Goal: Task Accomplishment & Management: Use online tool/utility

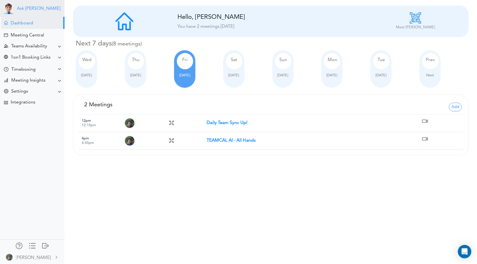
click at [29, 6] on link "Ask [PERSON_NAME]" at bounding box center [38, 8] width 43 height 5
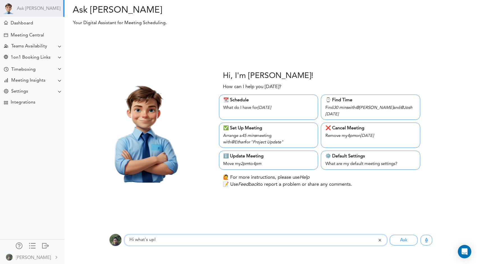
click at [151, 243] on input "Hi what's up!" at bounding box center [251, 240] width 253 height 11
paste input "arrange meeting with @lanhuichen002@gmail.com"
drag, startPoint x: 271, startPoint y: 243, endPoint x: -38, endPoint y: 235, distance: 308.6
click at [0, 235] on html "Ask Theo Dashboard" at bounding box center [238, 132] width 477 height 264
paste input "arrange meeting with @lanhuichen002@gmail.com"
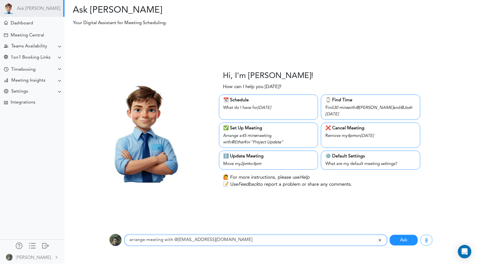
type input "arrange meeting with @lanhuichen002@gmail.com"
drag, startPoint x: 398, startPoint y: 242, endPoint x: 371, endPoint y: 234, distance: 28.2
click at [398, 242] on button "Ask" at bounding box center [403, 240] width 28 height 11
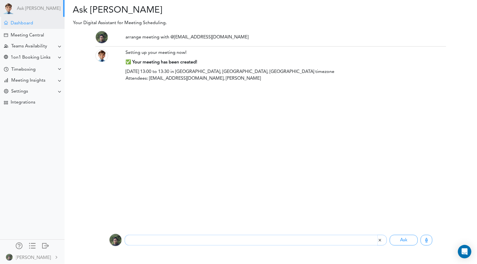
click at [38, 26] on div "Dashboard" at bounding box center [32, 23] width 63 height 12
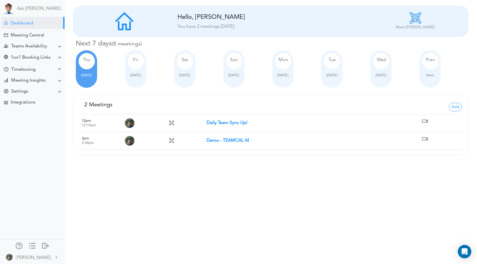
click at [225, 121] on strong "Daily Team Sync Up!" at bounding box center [226, 123] width 41 height 4
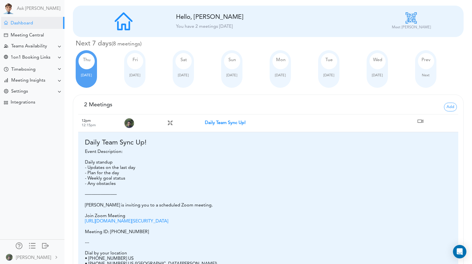
click at [135, 224] on link "https://us05web.zoom.us/j/6503929270?pwd=ib5uQR2S3FCPJwbgPwoLAQZUDK0A5A.1" at bounding box center [126, 221] width 83 height 4
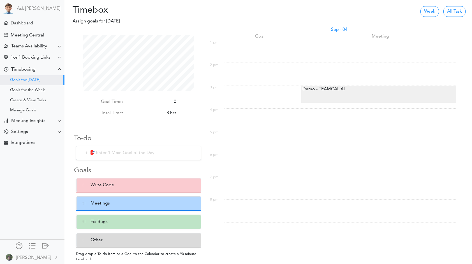
scroll to position [55, 111]
click at [29, 26] on div "Dashboard" at bounding box center [22, 23] width 22 height 5
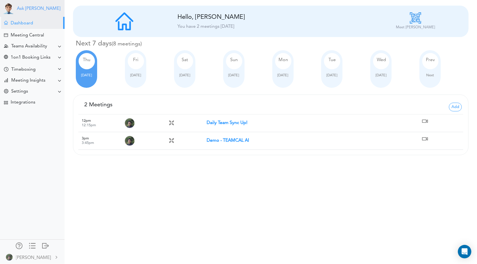
click at [19, 7] on link "Ask [PERSON_NAME]" at bounding box center [38, 8] width 43 height 5
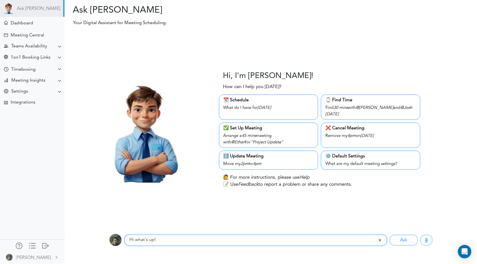
drag, startPoint x: 208, startPoint y: 243, endPoint x: 32, endPoint y: 236, distance: 176.0
click at [1, 236] on body "Ask Theo Dashboard Settings" at bounding box center [238, 132] width 477 height 264
paste input "arrange meeting with @lanhuichen002@gmail.com"
type input "arrange meeting with @lanhuichen002@gmail.com"
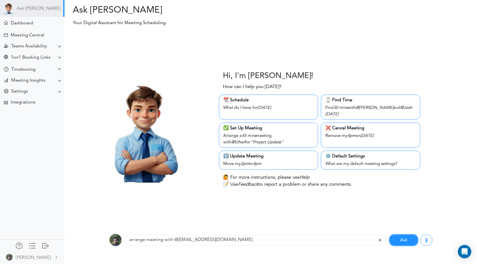
click at [397, 239] on button "Ask" at bounding box center [403, 240] width 28 height 11
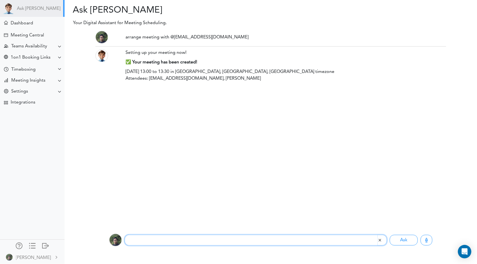
click at [160, 239] on input "text" at bounding box center [251, 240] width 253 height 11
paste input "arrange meeting with @lanhuichen002@gmail.com"
type input "arrange meeting with @lanhuichen002@gmail.com"
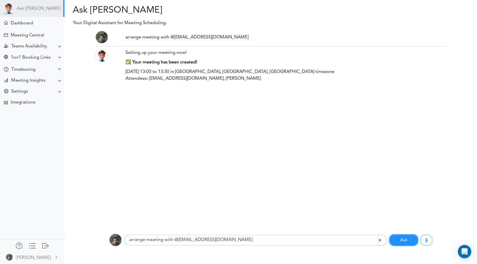
click at [408, 240] on button "Ask" at bounding box center [403, 240] width 28 height 11
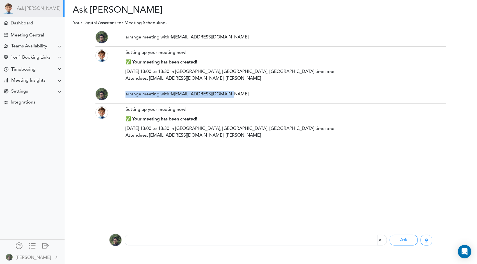
drag, startPoint x: 234, startPoint y: 91, endPoint x: 122, endPoint y: 94, distance: 112.2
click at [122, 94] on div "arrange meeting with @lanhuichen002@gmail.com" at bounding box center [285, 94] width 329 height 13
copy div "arrange meeting with @lanhuichen002@gmail.com"
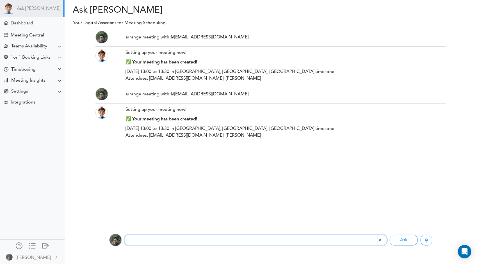
click at [200, 236] on input "text" at bounding box center [251, 240] width 253 height 11
paste input "arrange meeting with @lanhuichen002@gmail.com"
type input "arrange meeting with @lanhuichen002@gmail.com"
click at [397, 242] on button "Ask" at bounding box center [403, 240] width 28 height 11
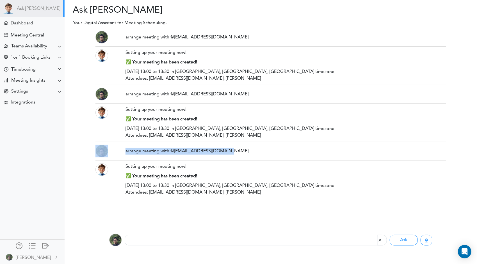
drag, startPoint x: 230, startPoint y: 150, endPoint x: 112, endPoint y: 150, distance: 117.5
click at [112, 150] on div "arrange meeting with @[EMAIL_ADDRESS][DOMAIN_NAME]" at bounding box center [270, 151] width 359 height 13
copy div "arrange meeting with @[EMAIL_ADDRESS][DOMAIN_NAME]"
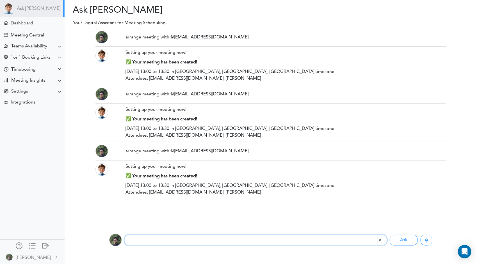
drag, startPoint x: 197, startPoint y: 242, endPoint x: 202, endPoint y: 240, distance: 5.7
click at [198, 242] on input "text" at bounding box center [251, 240] width 253 height 11
paste input "arrange meeting with @[EMAIL_ADDRESS][DOMAIN_NAME]"
type input "arrange meeting with @[EMAIL_ADDRESS][DOMAIN_NAME]"
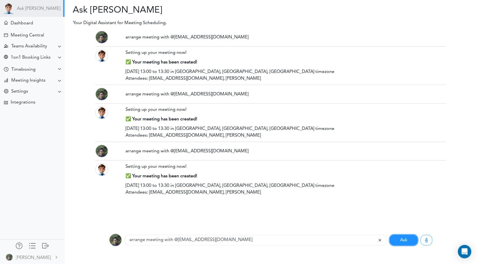
click at [395, 243] on button "Ask" at bounding box center [403, 240] width 28 height 11
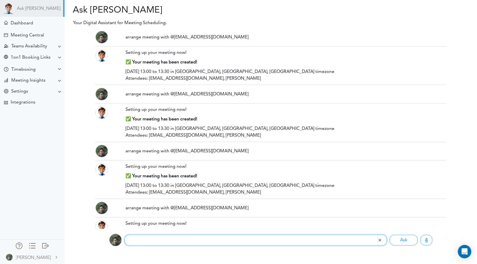
scroll to position [24, 0]
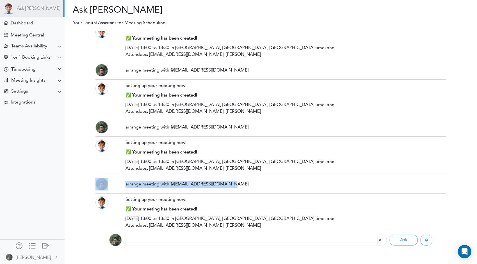
drag, startPoint x: 241, startPoint y: 182, endPoint x: 108, endPoint y: 181, distance: 132.4
click at [108, 181] on div "arrange meeting with @[EMAIL_ADDRESS][DOMAIN_NAME]" at bounding box center [270, 184] width 359 height 13
copy div "arrange meeting with @[EMAIL_ADDRESS][DOMAIN_NAME]"
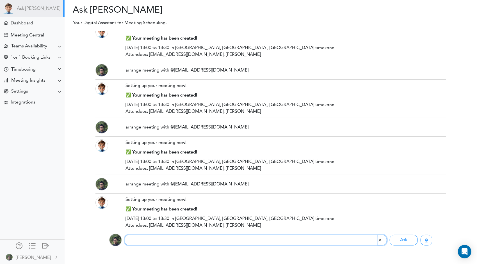
click at [206, 240] on input "text" at bounding box center [251, 240] width 253 height 11
paste input "arrange meeting with @[EMAIL_ADDRESS][DOMAIN_NAME]"
type input "arrange meeting with @[EMAIL_ADDRESS][DOMAIN_NAME]"
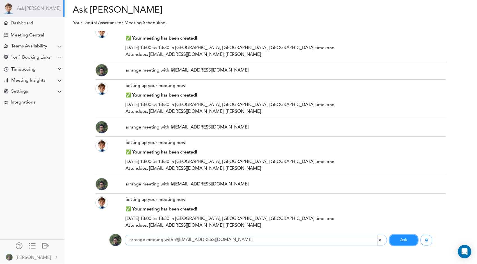
click at [408, 240] on button "Ask" at bounding box center [403, 240] width 28 height 11
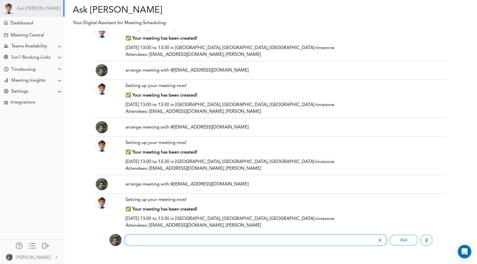
scroll to position [81, 0]
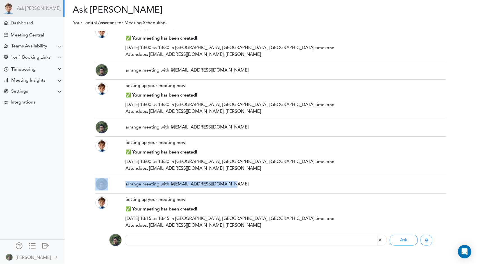
drag, startPoint x: 232, startPoint y: 184, endPoint x: 119, endPoint y: 183, distance: 112.8
click at [119, 183] on div "arrange meeting with @[EMAIL_ADDRESS][DOMAIN_NAME]" at bounding box center [270, 184] width 359 height 13
copy div "arrange meeting with @[EMAIL_ADDRESS][DOMAIN_NAME]"
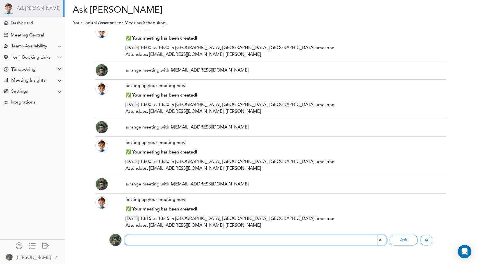
click at [202, 242] on input "text" at bounding box center [251, 240] width 253 height 11
paste input "arrange meeting with @[EMAIL_ADDRESS][DOMAIN_NAME]"
type input "arrange meeting with @[EMAIL_ADDRESS][DOMAIN_NAME]"
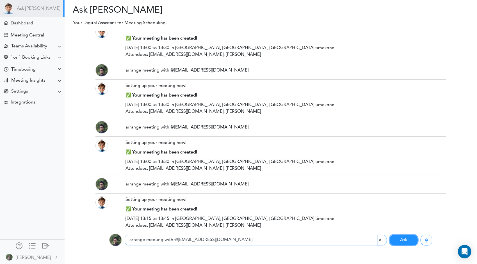
click at [402, 237] on button "Ask" at bounding box center [403, 240] width 28 height 11
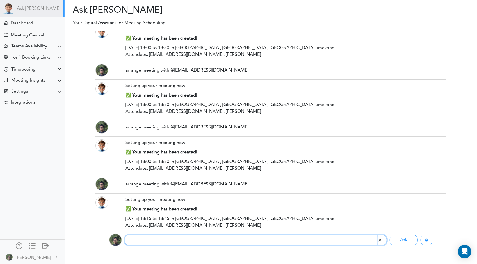
scroll to position [138, 0]
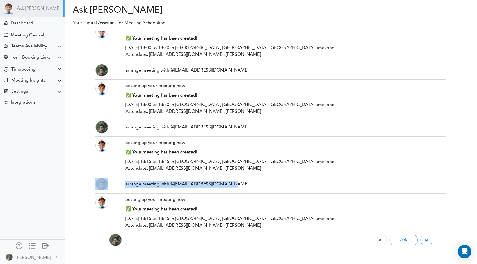
drag, startPoint x: 231, startPoint y: 181, endPoint x: 108, endPoint y: 186, distance: 123.0
click at [108, 186] on div "arrange meeting with @[EMAIL_ADDRESS][DOMAIN_NAME]" at bounding box center [270, 184] width 359 height 13
copy div "arrange meeting with @[EMAIL_ADDRESS][DOMAIN_NAME]"
click at [40, 33] on div "Meeting Central" at bounding box center [27, 35] width 33 height 5
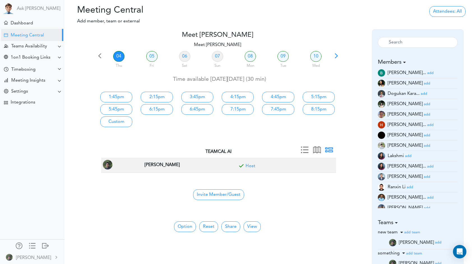
click at [409, 176] on li "[PERSON_NAME] add" at bounding box center [418, 177] width 80 height 10
click at [424, 177] on small "add" at bounding box center [427, 177] width 6 height 4
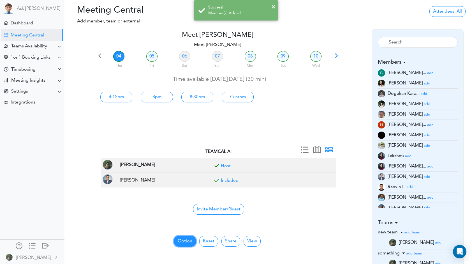
click at [186, 236] on button "Option" at bounding box center [185, 241] width 22 height 11
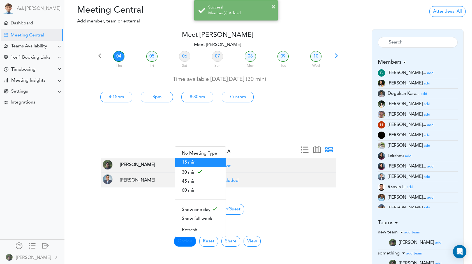
click at [199, 164] on span "15 min" at bounding box center [200, 162] width 50 height 9
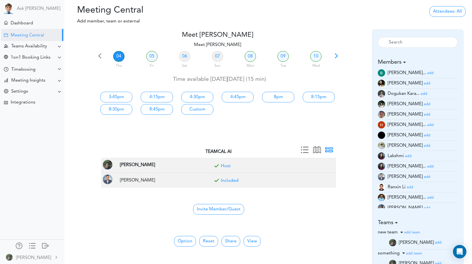
click at [299, 111] on div "3:45pm 4:15pm 4:30pm 4:45pm 8pm 8:15pm 8:30pm 8:45pm Custom" at bounding box center [218, 102] width 252 height 27
click at [282, 98] on link "8pm" at bounding box center [278, 97] width 32 height 11
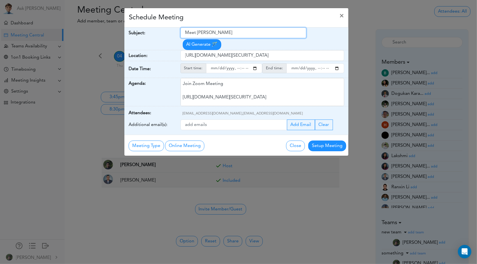
click at [231, 35] on input "Meet Lanhui Chen" at bounding box center [243, 32] width 126 height 11
drag, startPoint x: 238, startPoint y: 33, endPoint x: 166, endPoint y: 24, distance: 72.9
click at [166, 24] on div "Schedule Meeting × Your Name: (required) Lanhui Lanhui Email: (required) lanhui…" at bounding box center [236, 82] width 224 height 148
type input "Zoom Zara"
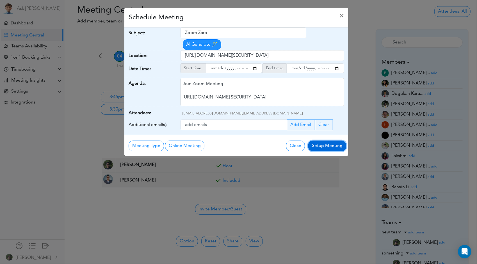
click at [328, 144] on button "Setup Meeting" at bounding box center [327, 146] width 38 height 11
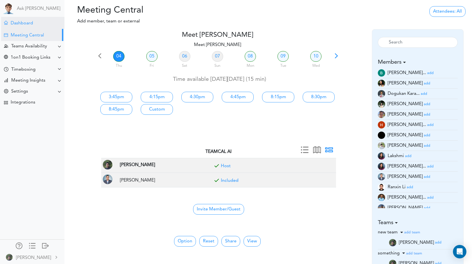
click at [28, 21] on div "Dashboard" at bounding box center [22, 23] width 22 height 5
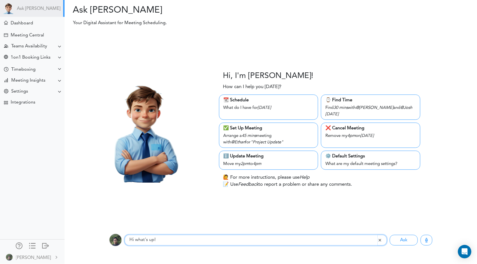
click at [224, 242] on input "Hi what's up!" at bounding box center [251, 240] width 253 height 11
drag, startPoint x: 224, startPoint y: 242, endPoint x: -10, endPoint y: 240, distance: 233.4
click at [0, 240] on html "Ask [PERSON_NAME] Dashboard" at bounding box center [238, 132] width 477 height 264
paste input "arrange meeting with @[EMAIL_ADDRESS][DOMAIN_NAME]"
type input "arrange meeting with @[EMAIL_ADDRESS][DOMAIN_NAME]"
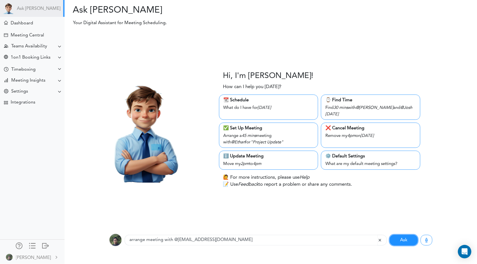
click at [397, 241] on button "Ask" at bounding box center [403, 240] width 28 height 11
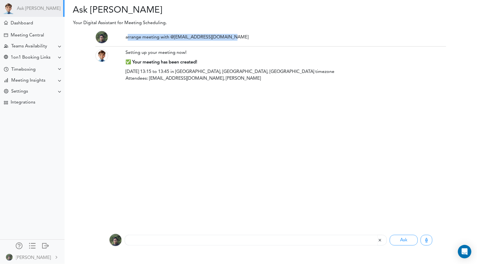
drag, startPoint x: 241, startPoint y: 34, endPoint x: 121, endPoint y: 40, distance: 119.7
click at [121, 40] on div "arrange meeting with @[EMAIL_ADDRESS][DOMAIN_NAME]" at bounding box center [285, 37] width 329 height 13
copy div "arrange meeting with @[EMAIL_ADDRESS][DOMAIN_NAME]"
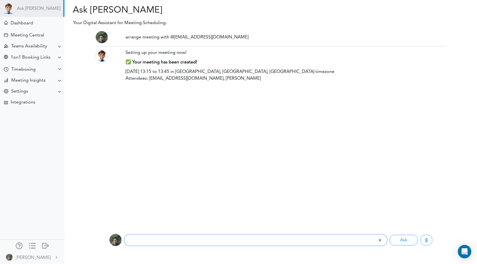
click at [191, 241] on input "text" at bounding box center [251, 240] width 253 height 11
paste input "arrange meeting with @[EMAIL_ADDRESS][DOMAIN_NAME]"
type input "arrange meeting with @[EMAIL_ADDRESS][DOMAIN_NAME]"
drag, startPoint x: 403, startPoint y: 243, endPoint x: 305, endPoint y: 0, distance: 262.4
click at [403, 243] on button "Ask" at bounding box center [403, 240] width 28 height 11
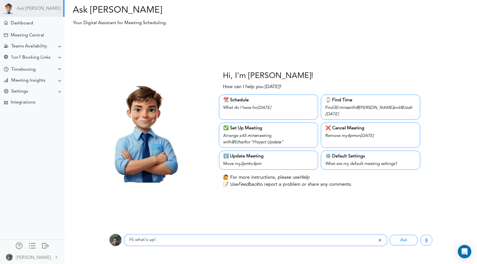
click at [180, 237] on input "Hi what's up!" at bounding box center [251, 240] width 253 height 11
drag, startPoint x: 184, startPoint y: 241, endPoint x: 91, endPoint y: 242, distance: 92.3
click at [91, 244] on div "Listening... Hi what's up! Ask Requests" at bounding box center [270, 240] width 420 height 22
paste input "arrange meeting with @[EMAIL_ADDRESS][DOMAIN_NAME]"
type input "arrange meeting with @[EMAIL_ADDRESS][DOMAIN_NAME]"
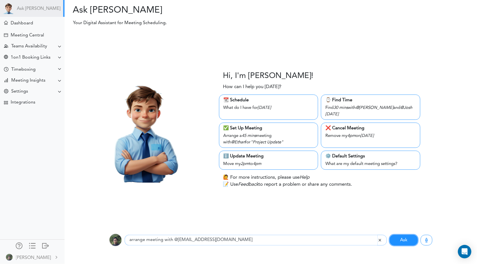
click at [404, 238] on button "Ask" at bounding box center [403, 240] width 28 height 11
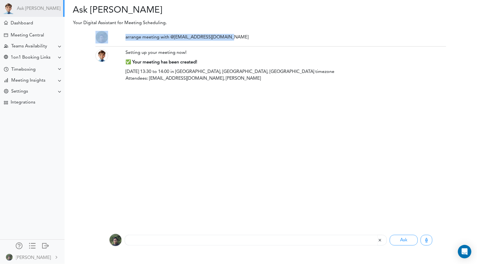
drag, startPoint x: 238, startPoint y: 35, endPoint x: 102, endPoint y: 40, distance: 135.8
click at [102, 40] on div "arrange meeting with @[EMAIL_ADDRESS][DOMAIN_NAME]" at bounding box center [270, 37] width 359 height 13
copy div "arrange meeting with @[EMAIL_ADDRESS][DOMAIN_NAME]"
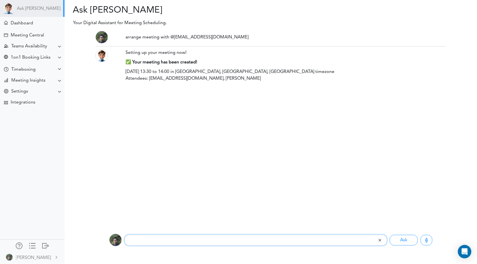
click at [216, 245] on input "text" at bounding box center [251, 240] width 253 height 11
paste input "arrange meeting with @[EMAIL_ADDRESS][DOMAIN_NAME]"
type input "arrange meeting with @[EMAIL_ADDRESS][DOMAIN_NAME]"
click at [412, 243] on button "Ask" at bounding box center [403, 240] width 28 height 11
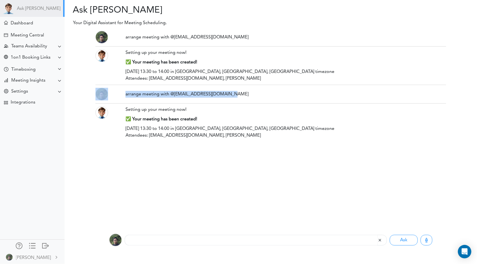
drag, startPoint x: 228, startPoint y: 92, endPoint x: 117, endPoint y: 95, distance: 111.4
click at [117, 95] on div "arrange meeting with @[EMAIL_ADDRESS][DOMAIN_NAME]" at bounding box center [270, 94] width 359 height 13
copy div "arrange meeting with @[EMAIL_ADDRESS][DOMAIN_NAME]"
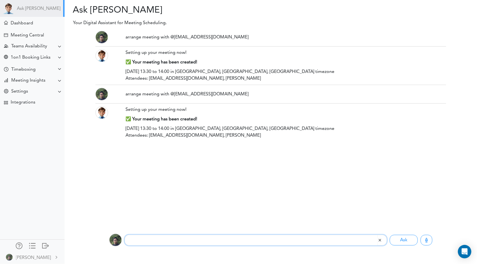
click at [203, 239] on input "text" at bounding box center [251, 240] width 253 height 11
paste input "arrange meeting with @[EMAIL_ADDRESS][DOMAIN_NAME]"
click at [146, 240] on input "arrange meeting with @[EMAIL_ADDRESS][DOMAIN_NAME]" at bounding box center [251, 240] width 253 height 11
type input "arrange 15 mins meeting with @[EMAIL_ADDRESS][DOMAIN_NAME]"
click at [389, 235] on button "Ask" at bounding box center [403, 240] width 28 height 11
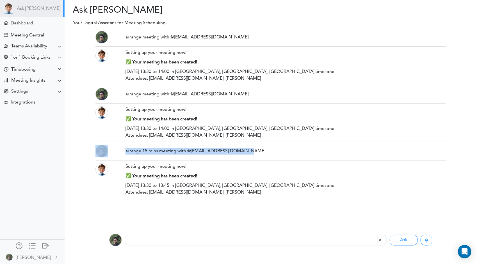
drag, startPoint x: 249, startPoint y: 150, endPoint x: 115, endPoint y: 149, distance: 134.1
click at [115, 149] on div "arrange 15 mins meeting with @[EMAIL_ADDRESS][DOMAIN_NAME]" at bounding box center [270, 151] width 359 height 13
copy div "arrange 15 mins meeting with @[EMAIL_ADDRESS][DOMAIN_NAME]"
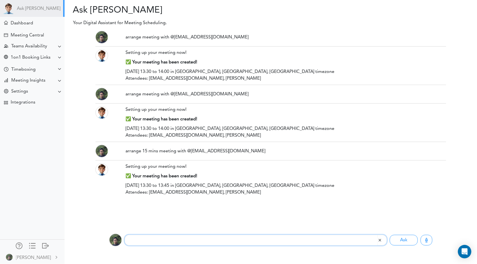
click at [171, 240] on input "text" at bounding box center [251, 240] width 253 height 11
paste input "arrange 15 mins meeting with @[EMAIL_ADDRESS][DOMAIN_NAME]"
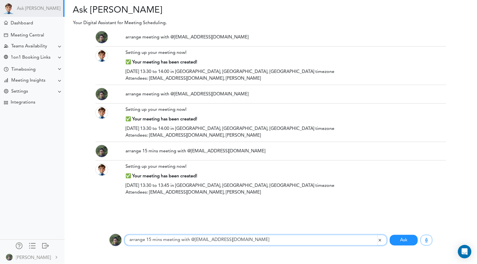
type input "arrange 15 mins meeting with @[EMAIL_ADDRESS][DOMAIN_NAME]"
click at [413, 240] on button "Ask" at bounding box center [403, 240] width 28 height 11
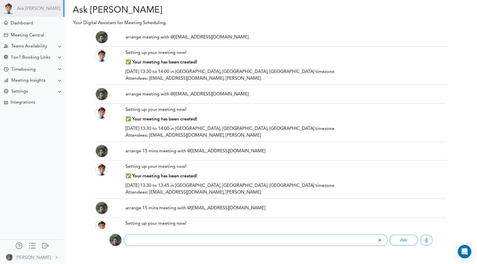
click at [315, 242] on input "text" at bounding box center [251, 240] width 253 height 11
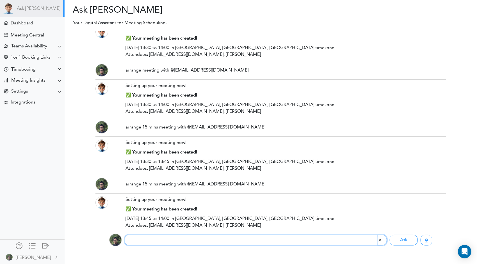
paste input "arrange 15 mins meeting with @[EMAIL_ADDRESS][DOMAIN_NAME]"
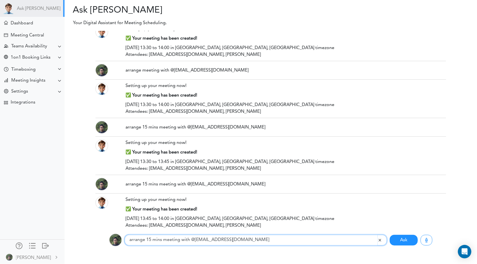
type input "arrange 15 mins meeting with @[EMAIL_ADDRESS][DOMAIN_NAME]"
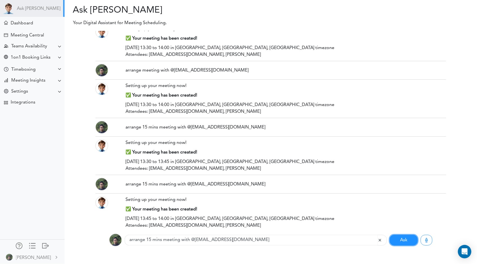
click at [405, 241] on button "Ask" at bounding box center [403, 240] width 28 height 11
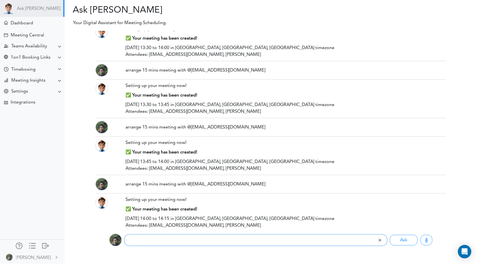
scroll to position [81, 0]
